Goal: Check status: Check status

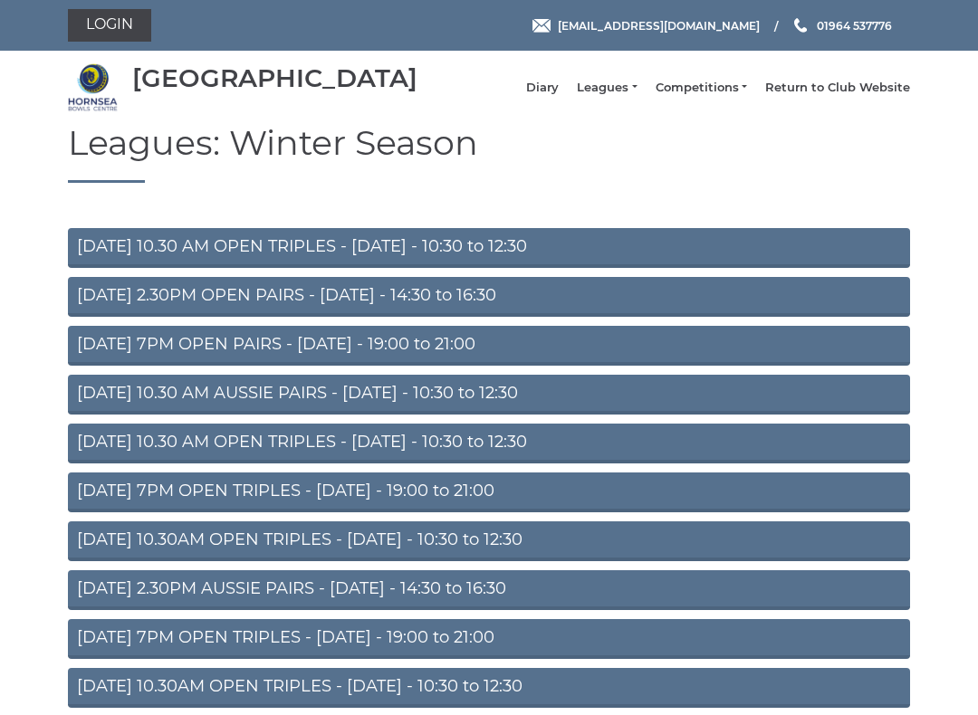
click at [556, 96] on link "Diary" at bounding box center [542, 88] width 33 height 16
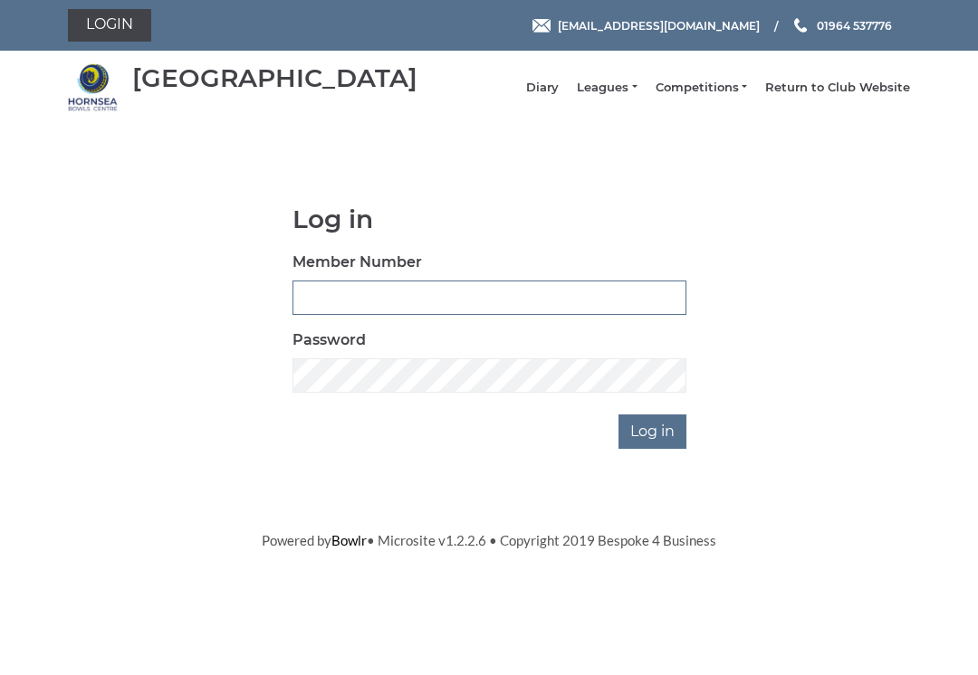
click at [458, 295] on input "Member Number" at bounding box center [489, 298] width 394 height 34
click at [492, 313] on input "Member Number" at bounding box center [489, 298] width 394 height 34
type input "0045"
click at [654, 444] on input "Log in" at bounding box center [652, 432] width 68 height 34
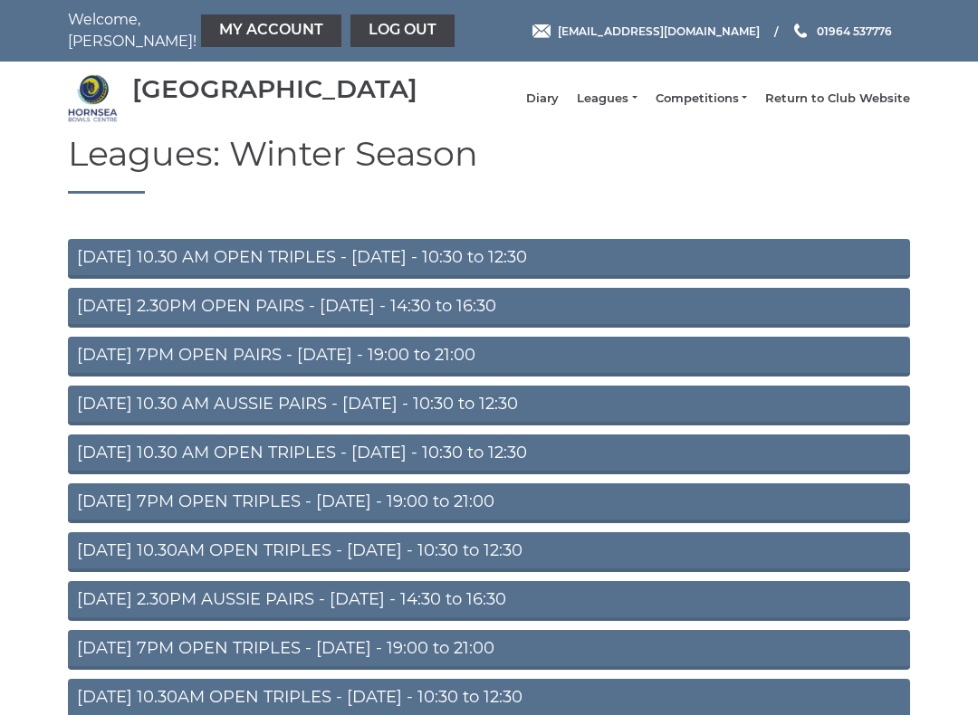
click at [556, 107] on link "Diary" at bounding box center [542, 99] width 33 height 16
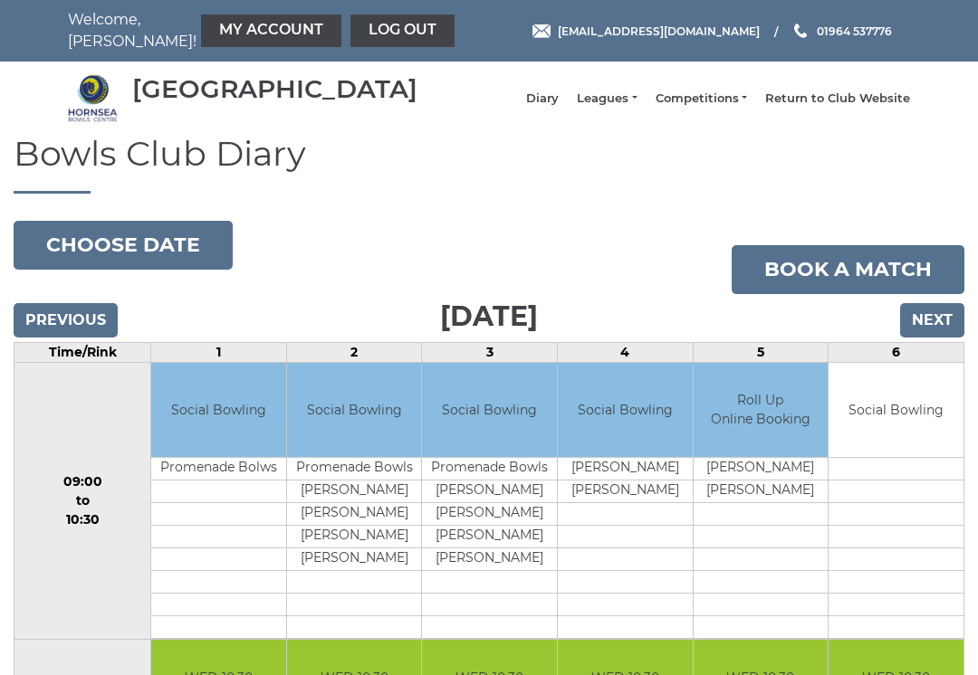
click at [946, 338] on input "Next" at bounding box center [932, 320] width 64 height 34
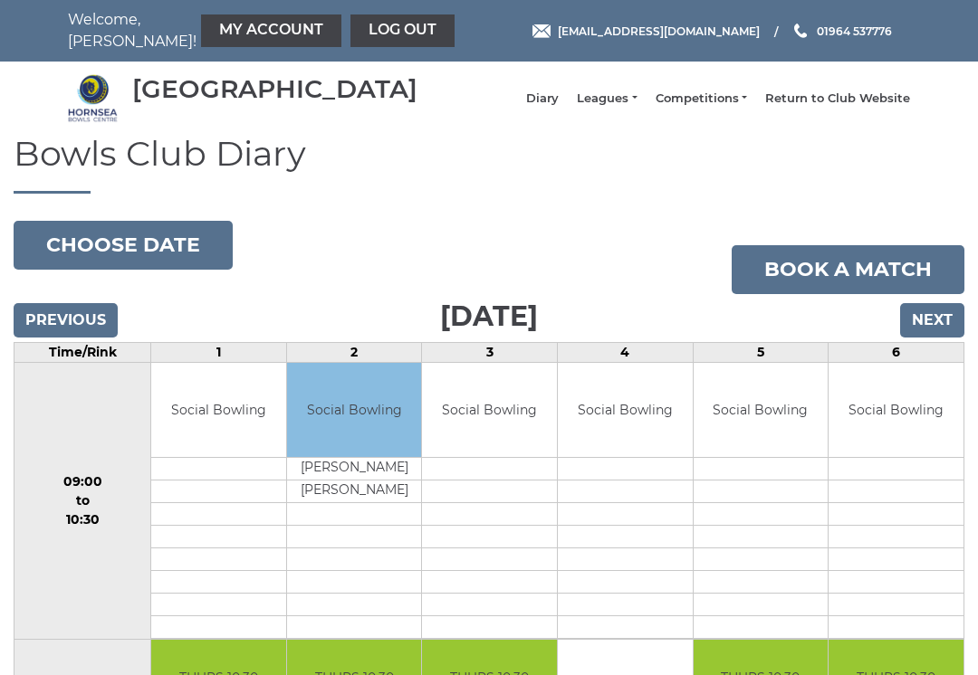
click at [929, 332] on input "Next" at bounding box center [932, 320] width 64 height 34
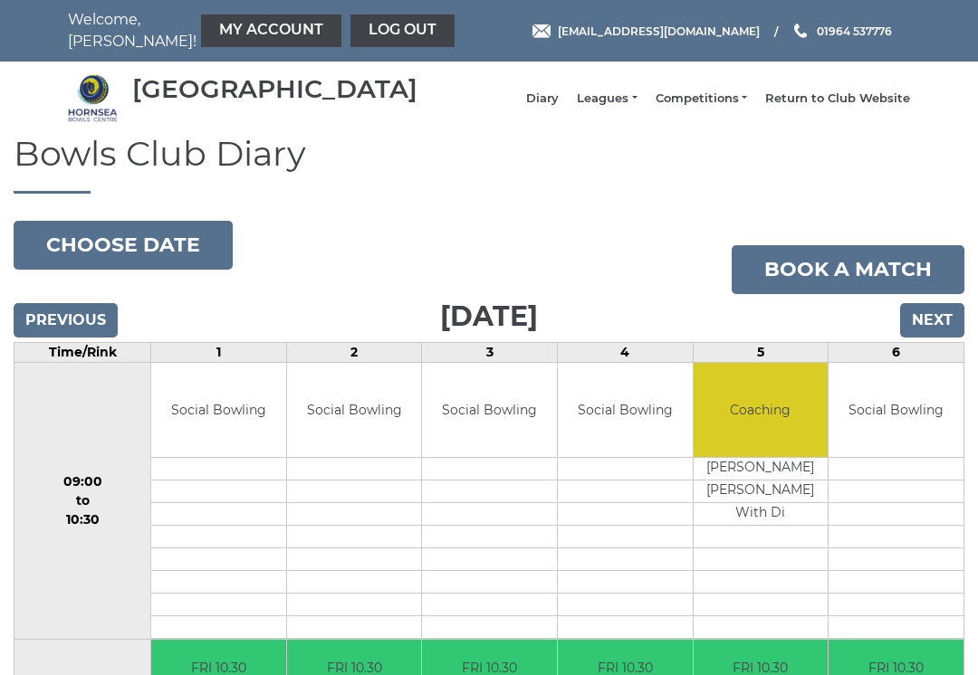
click at [81, 338] on input "Previous" at bounding box center [66, 320] width 104 height 34
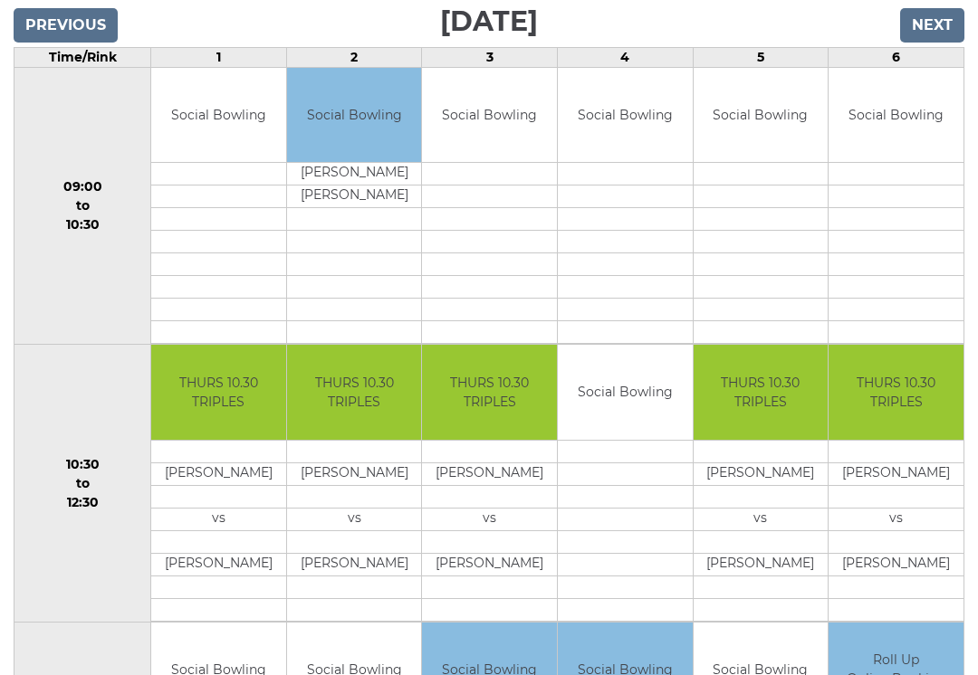
scroll to position [297, 0]
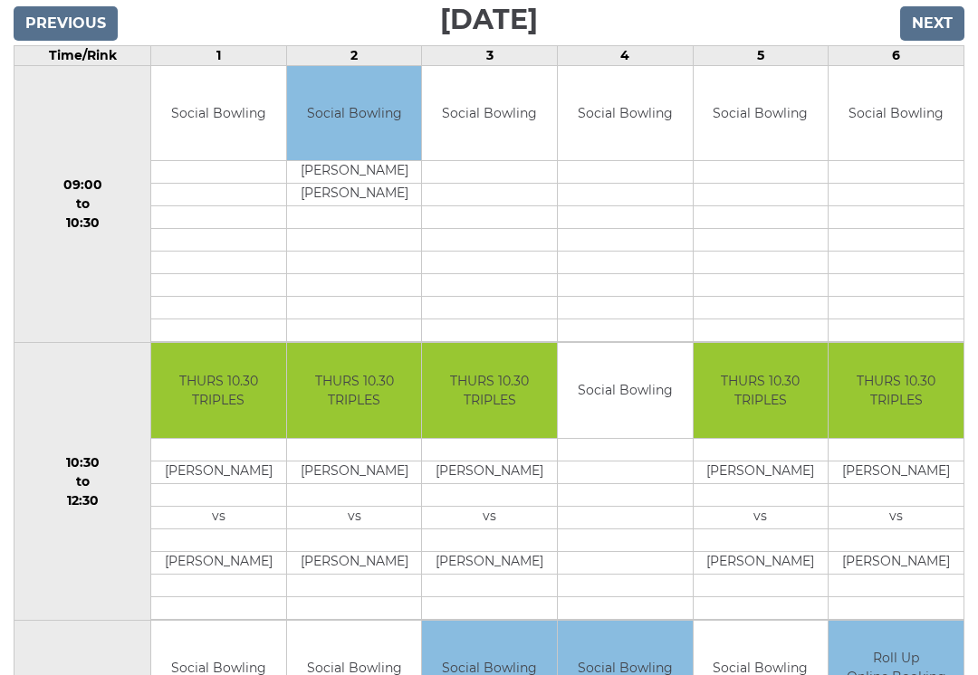
click at [898, 342] on td at bounding box center [895, 331] width 135 height 23
